Goal: Information Seeking & Learning: Learn about a topic

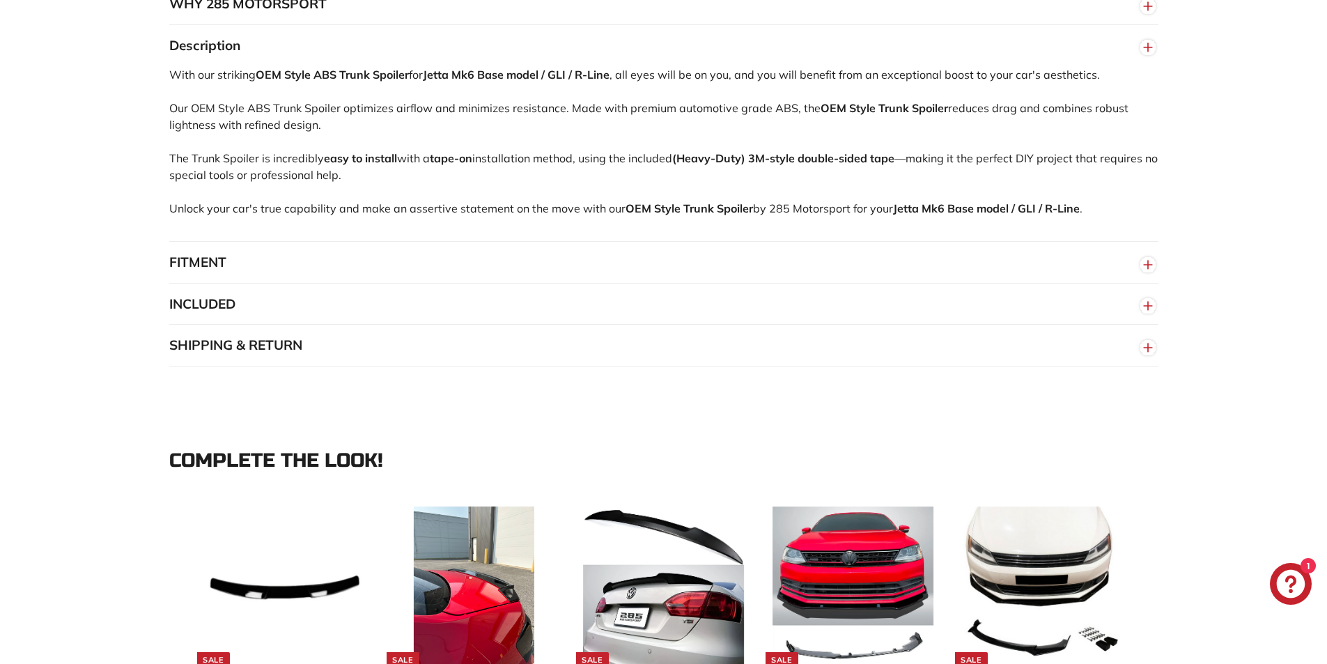
scroll to position [905, 0]
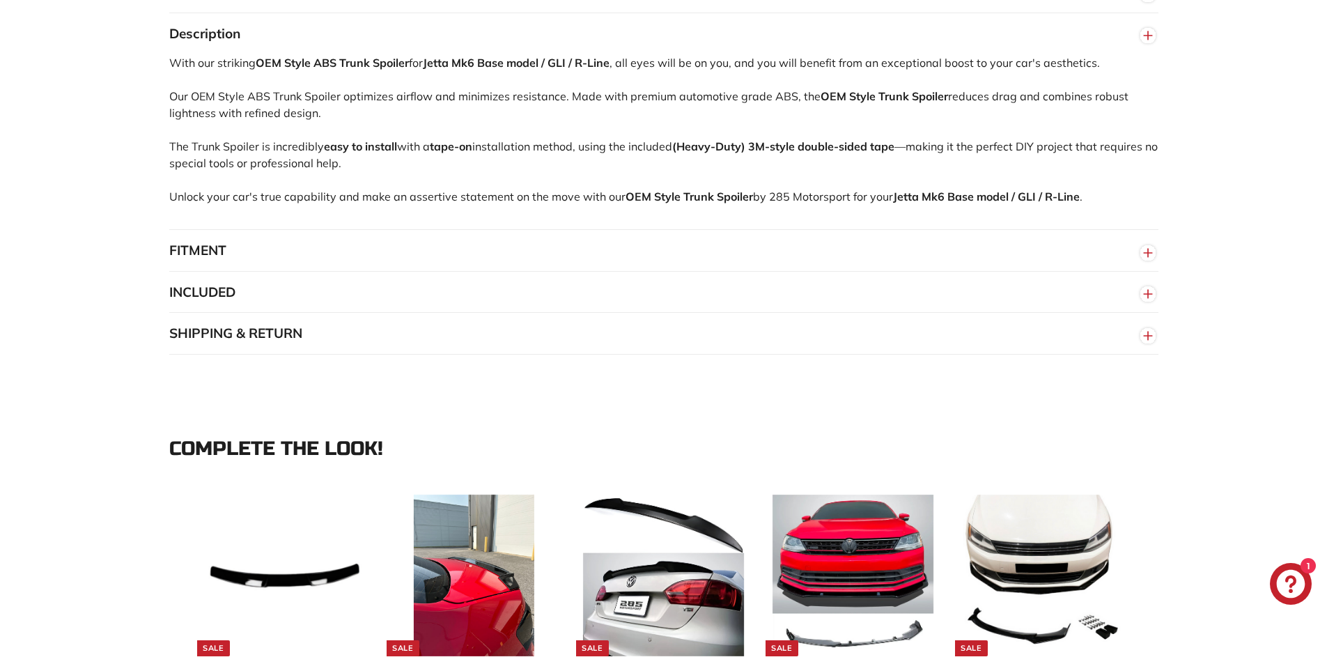
click at [198, 263] on button "FITMENT" at bounding box center [663, 251] width 989 height 42
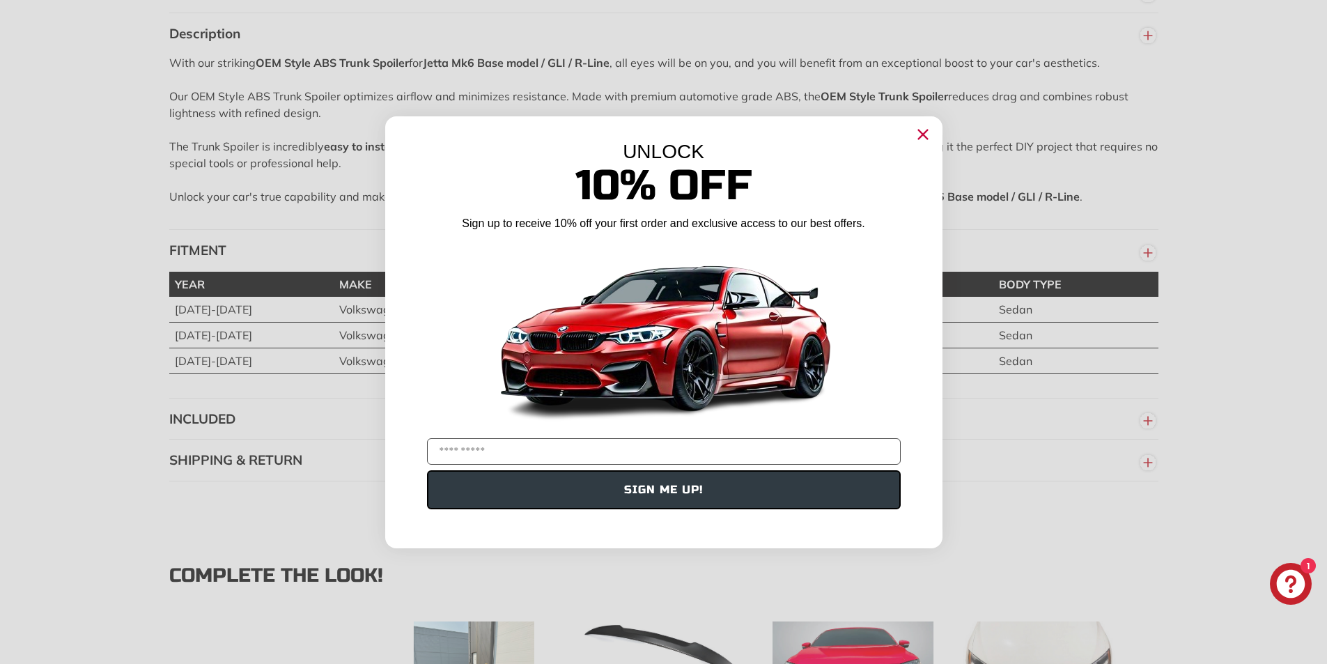
click at [923, 134] on icon "Close dialog" at bounding box center [922, 134] width 9 height 9
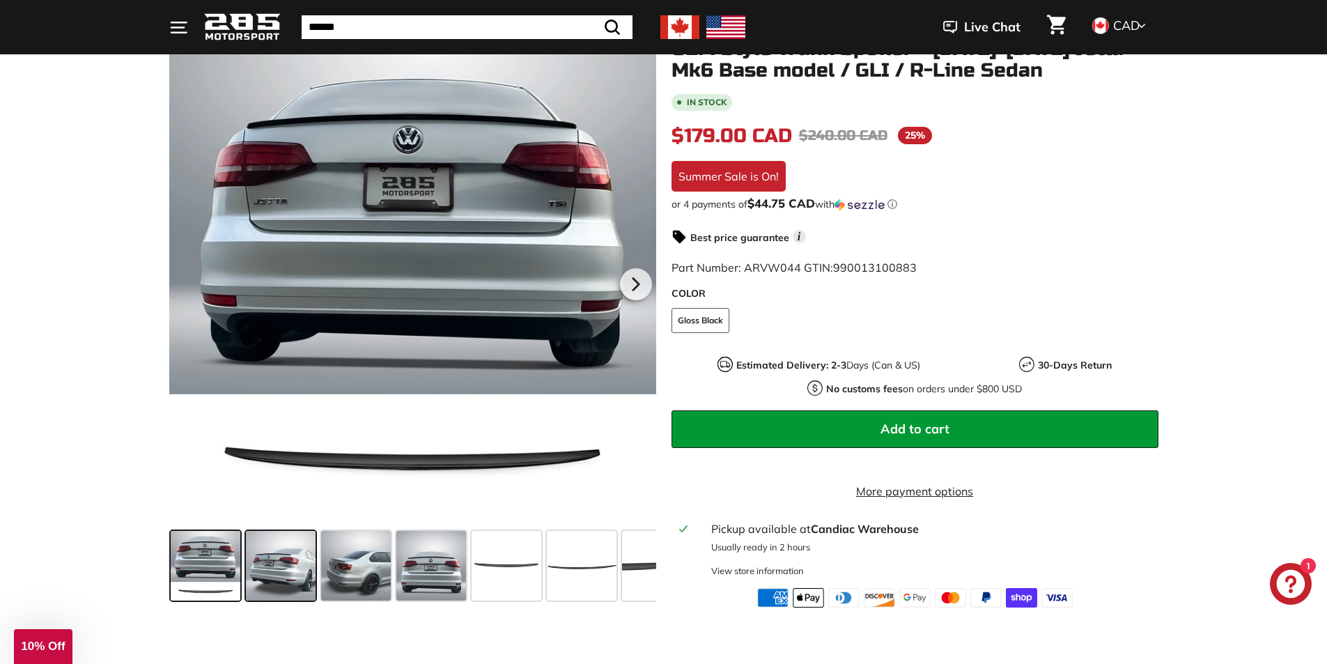
scroll to position [209, 0]
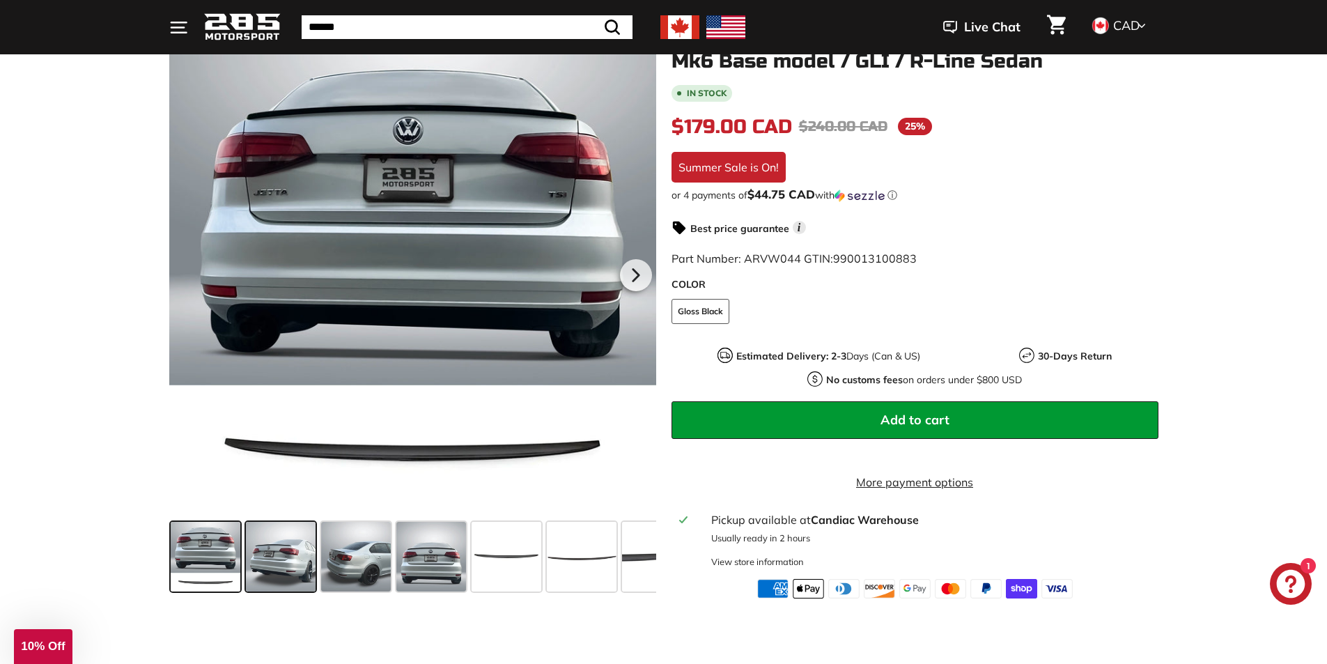
click at [306, 549] on span at bounding box center [281, 557] width 70 height 70
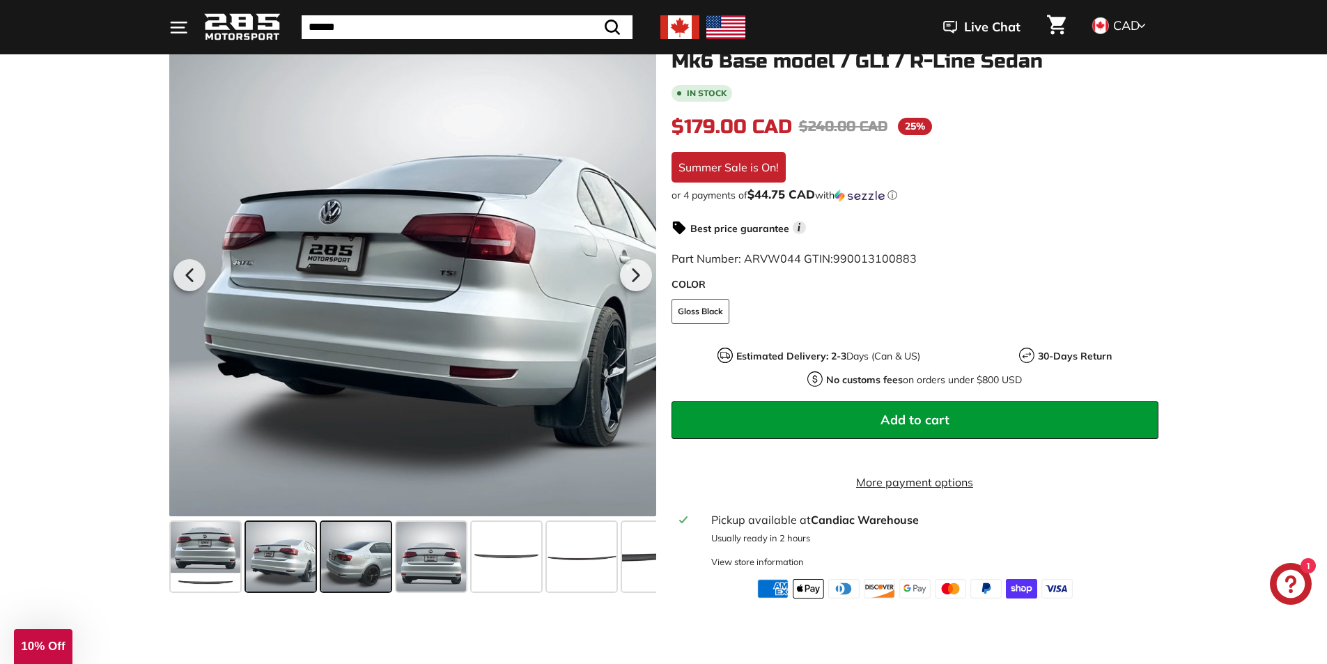
click at [359, 549] on span at bounding box center [356, 557] width 70 height 70
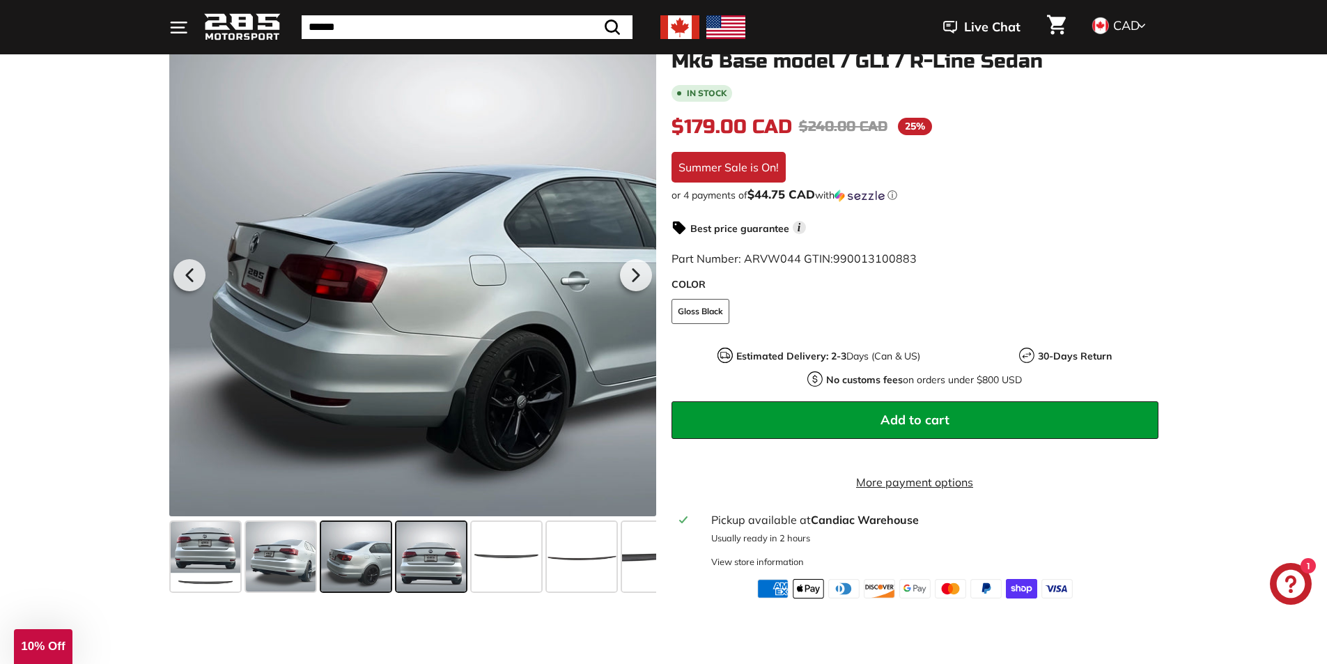
click at [432, 545] on span at bounding box center [431, 557] width 70 height 70
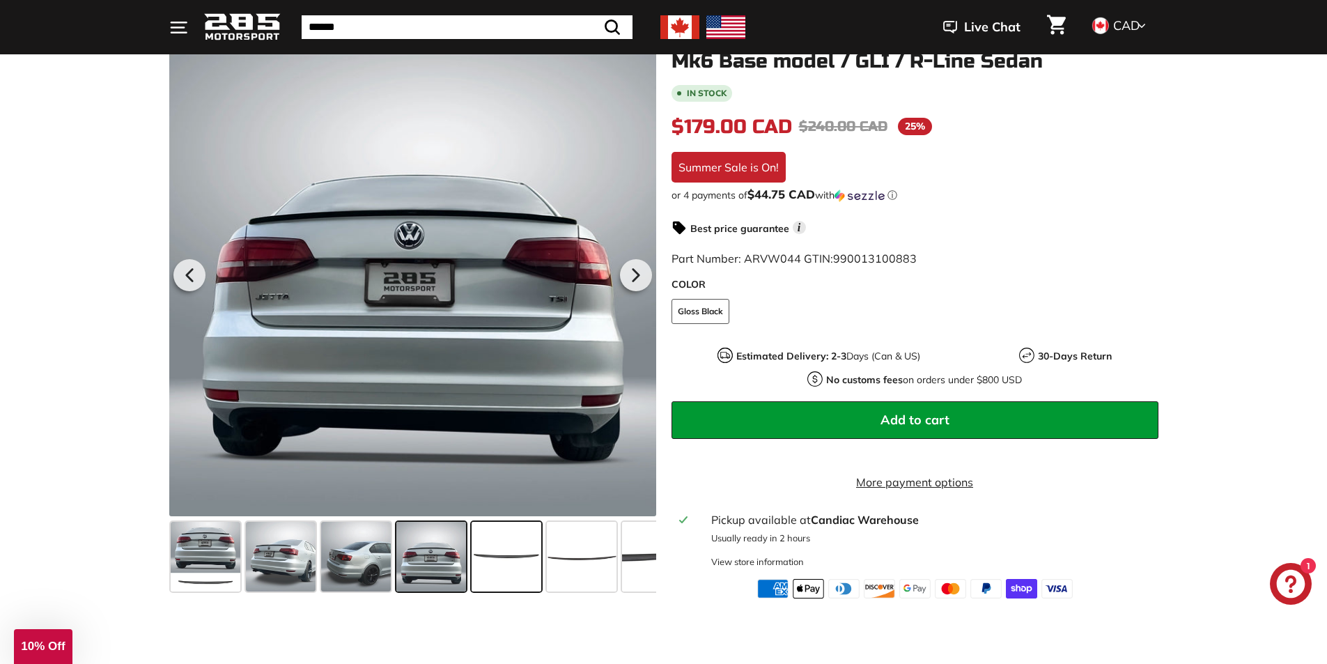
click at [494, 544] on span at bounding box center [506, 557] width 70 height 70
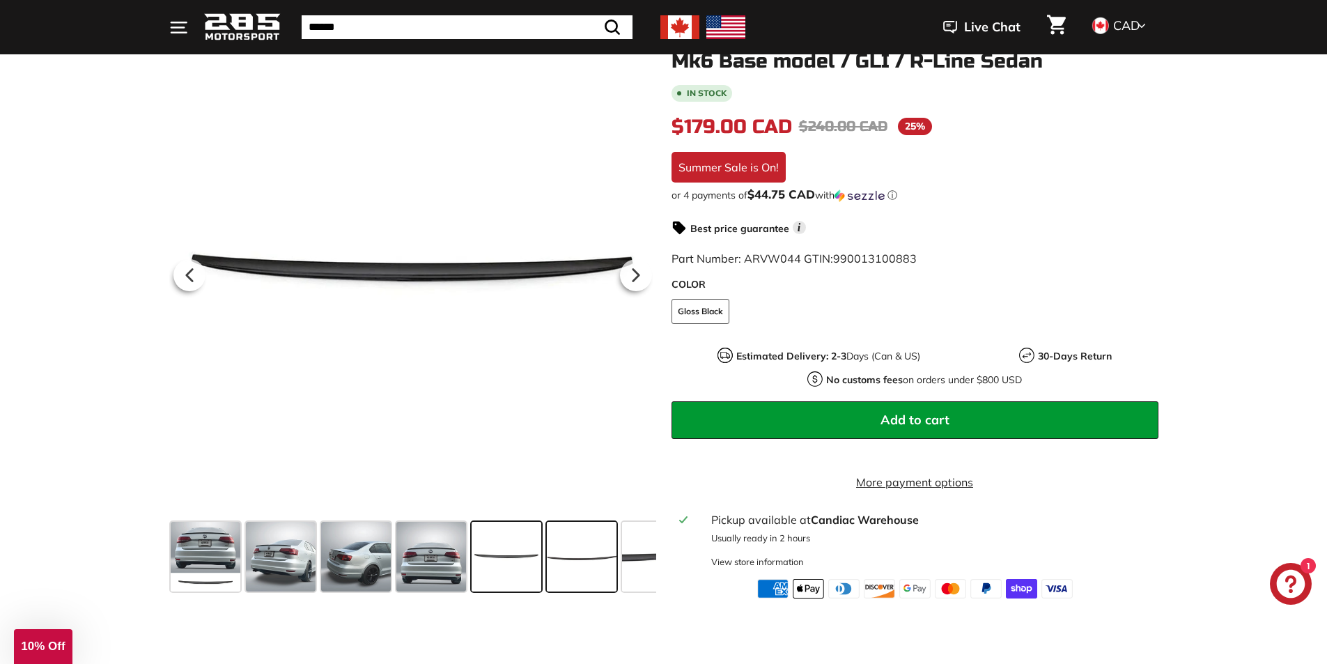
click at [575, 552] on span at bounding box center [582, 557] width 70 height 70
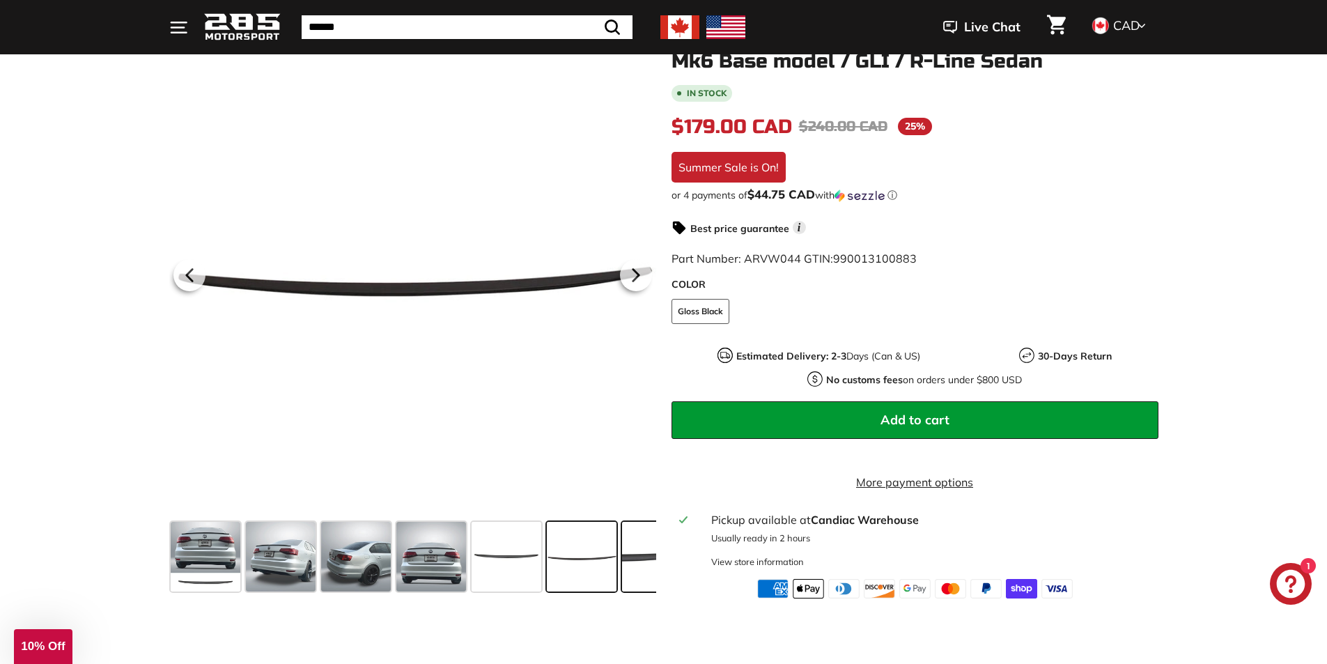
click at [636, 559] on span at bounding box center [657, 557] width 70 height 70
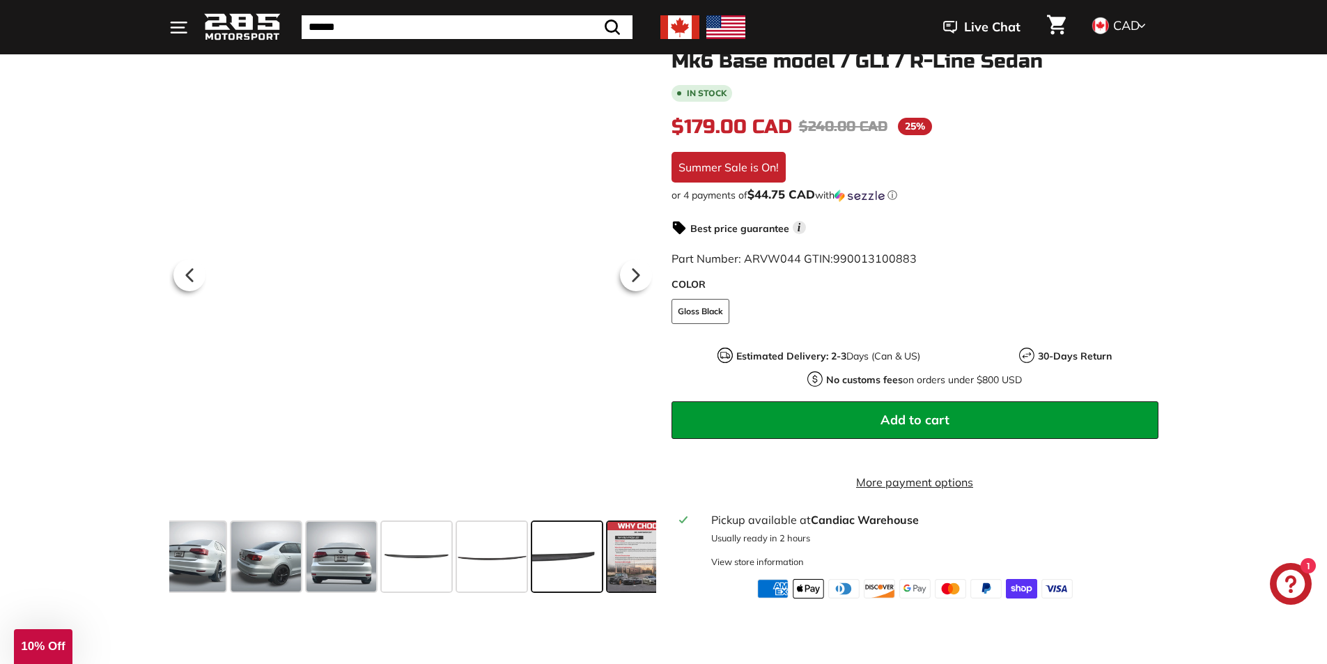
scroll to position [0, 114]
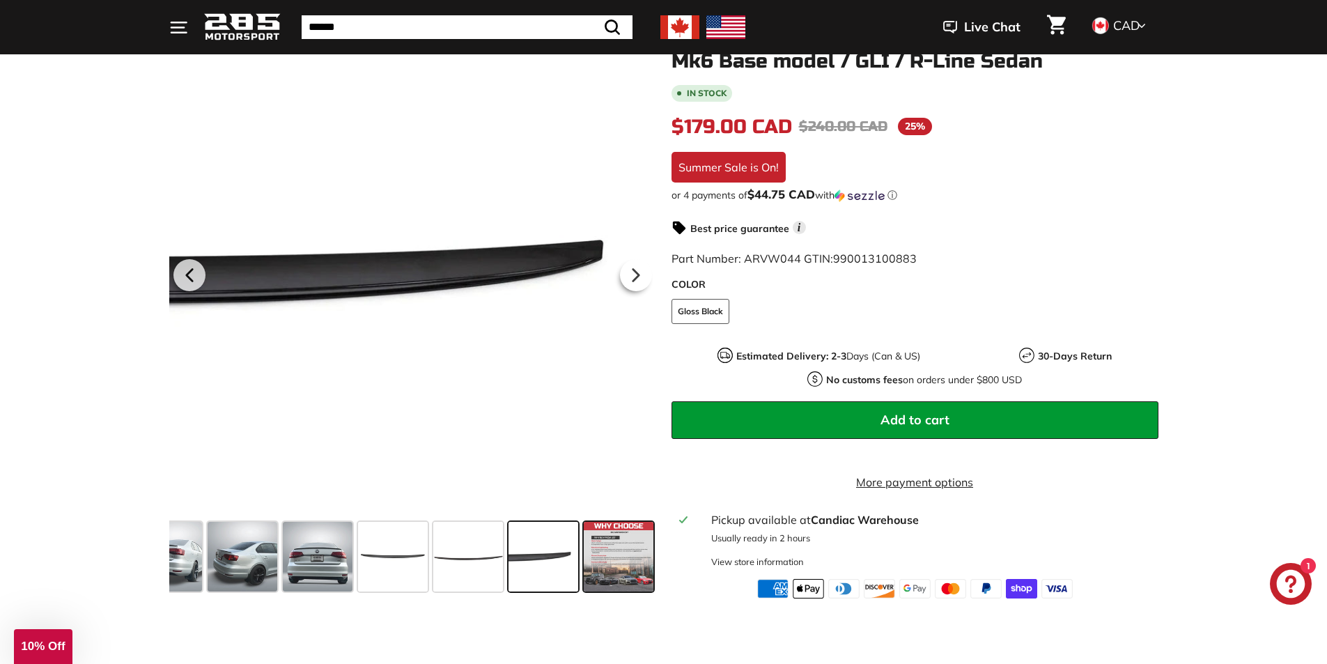
click at [637, 560] on span at bounding box center [619, 557] width 70 height 70
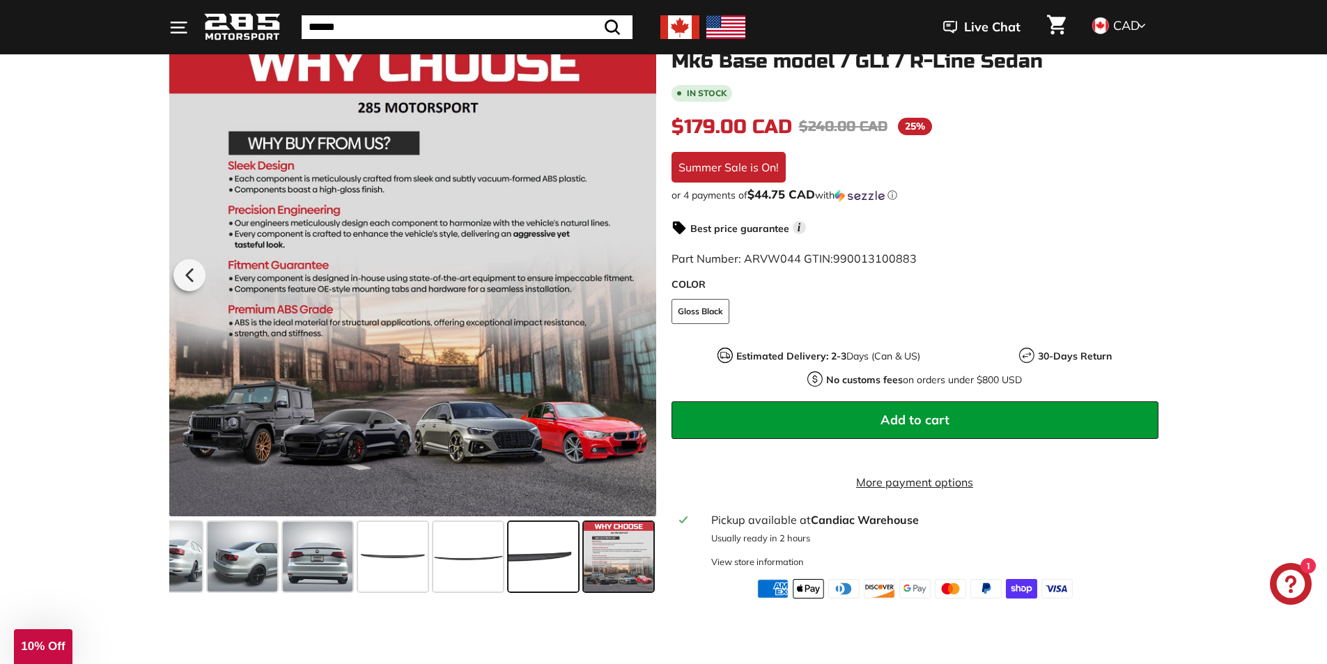
click at [552, 552] on span at bounding box center [543, 557] width 70 height 70
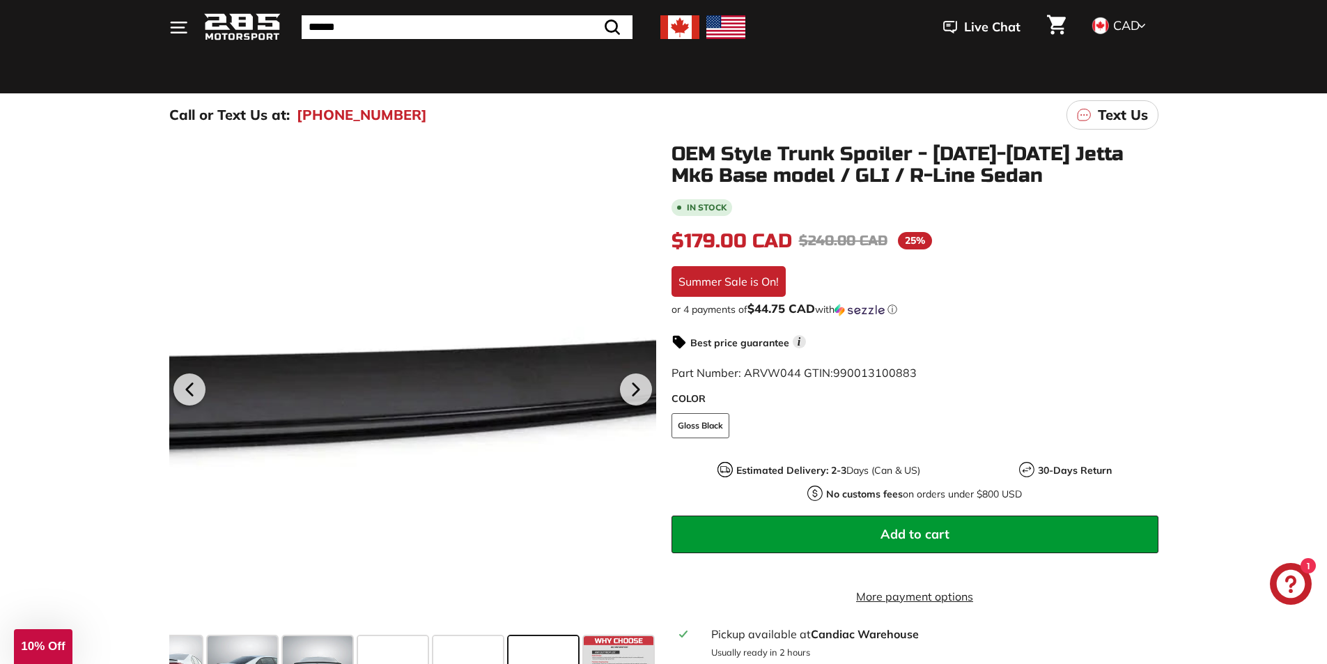
scroll to position [70, 0]
